Goal: Task Accomplishment & Management: Use online tool/utility

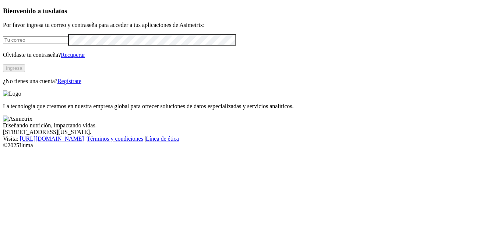
type input "[EMAIL_ADDRESS][DOMAIN_NAME]"
click at [25, 72] on button "Ingresa" at bounding box center [14, 68] width 22 height 8
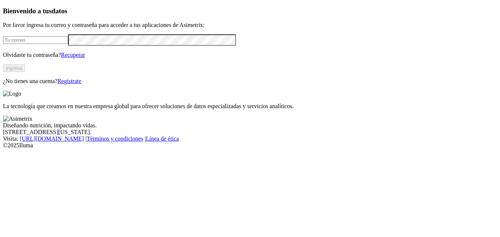
type input "[EMAIL_ADDRESS][DOMAIN_NAME]"
click at [25, 72] on button "Ingresa" at bounding box center [14, 68] width 22 height 8
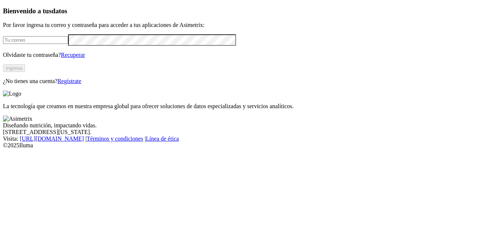
type input "jgomez@aviagen.com"
click at [25, 72] on button "Ingresa" at bounding box center [14, 68] width 22 height 8
